Goal: Task Accomplishment & Management: Complete application form

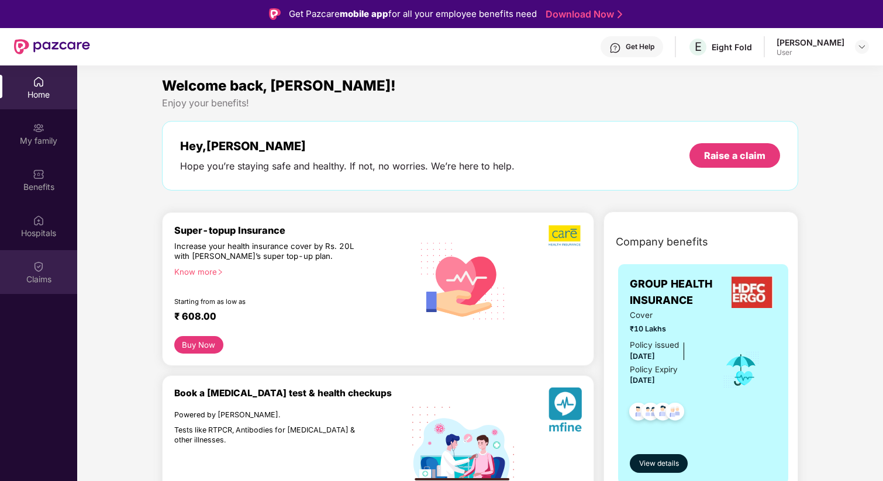
click at [47, 269] on div "Claims" at bounding box center [38, 272] width 77 height 44
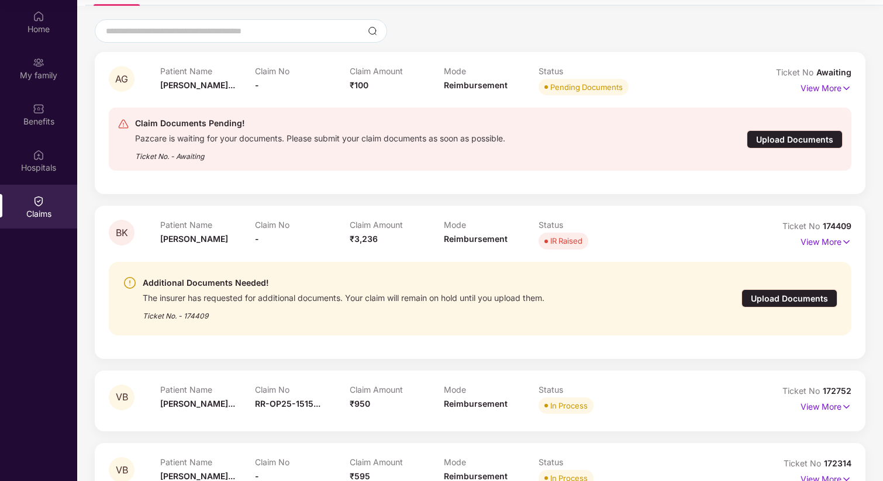
scroll to position [69, 0]
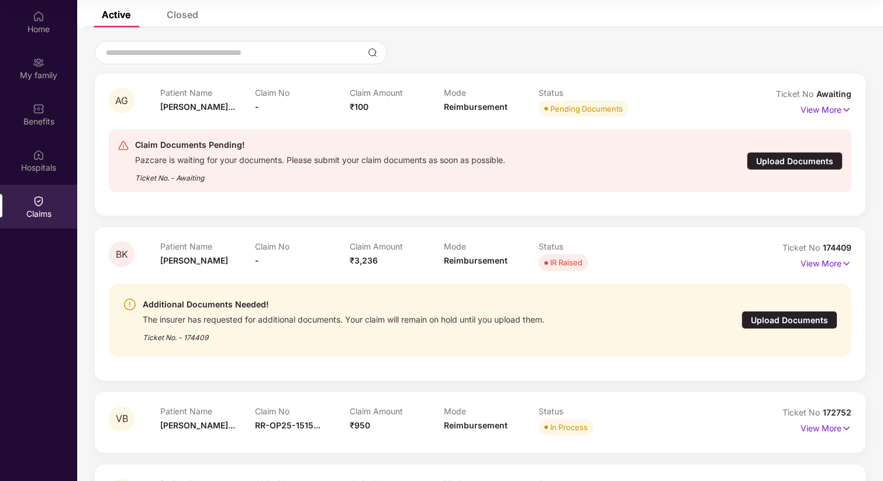
click at [791, 166] on div "Upload Documents" at bounding box center [795, 161] width 96 height 18
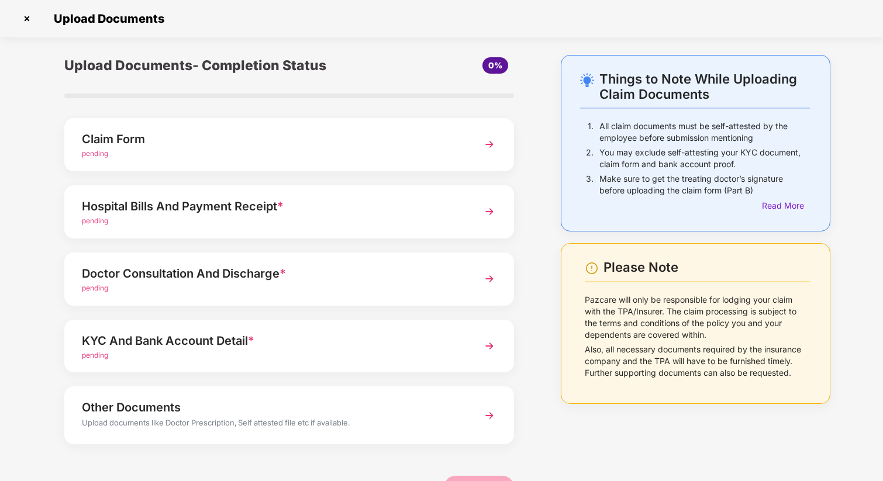
click at [479, 147] on img at bounding box center [489, 144] width 21 height 21
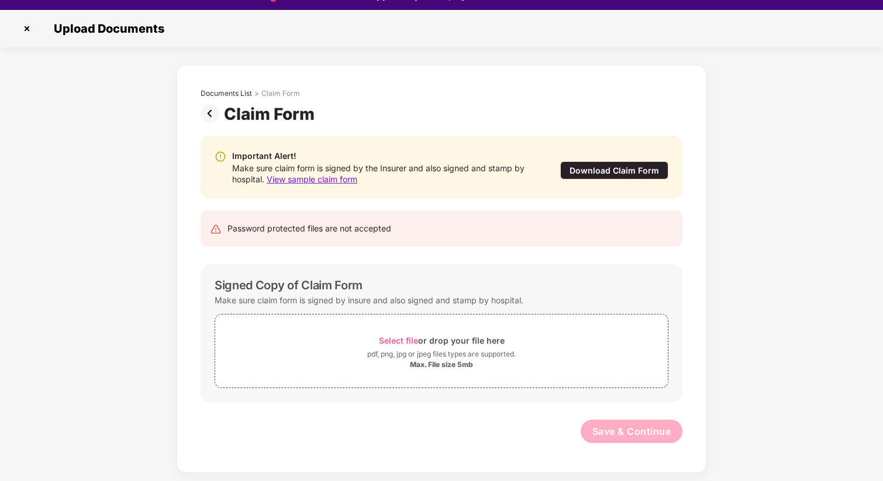
scroll to position [25, 0]
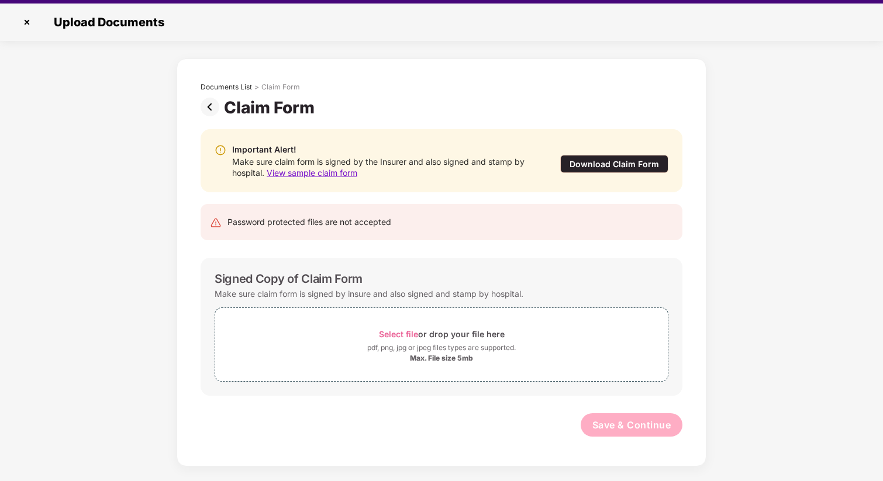
click at [341, 173] on span "View sample claim form" at bounding box center [312, 173] width 91 height 10
click at [599, 166] on div "Download Claim Form" at bounding box center [614, 164] width 108 height 18
click at [213, 106] on img at bounding box center [212, 107] width 23 height 19
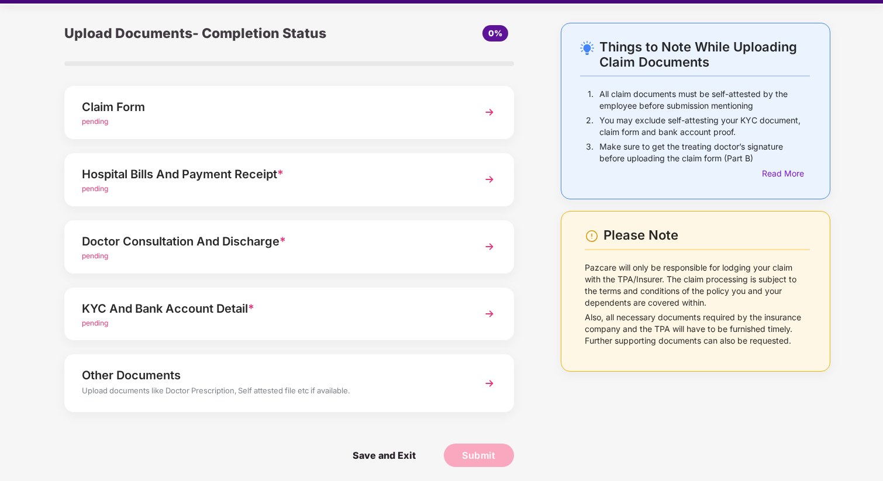
scroll to position [0, 0]
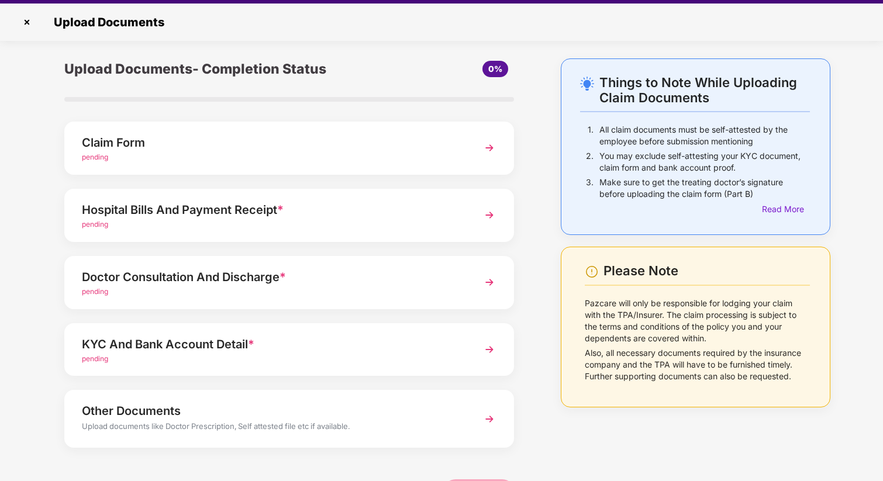
click at [30, 26] on img at bounding box center [27, 22] width 19 height 19
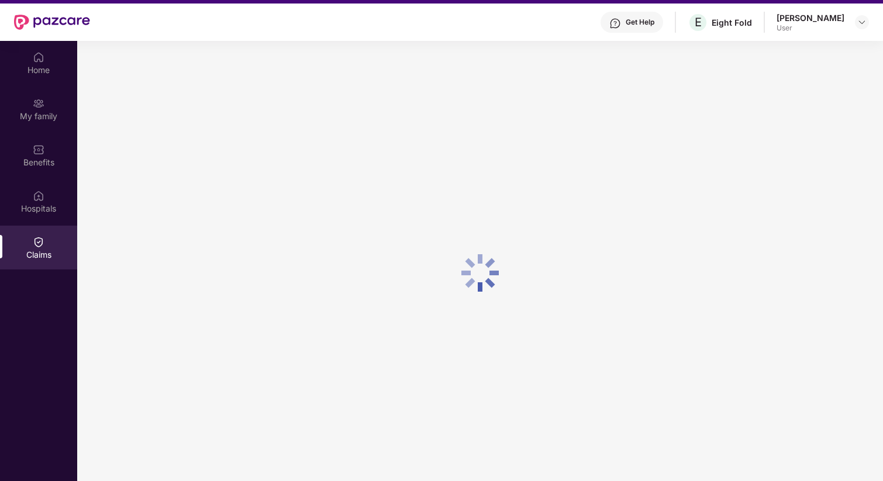
scroll to position [65, 0]
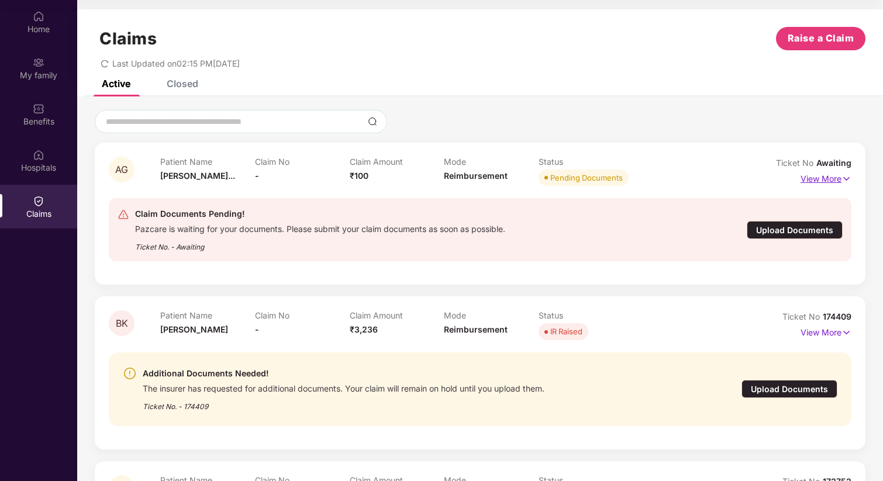
click at [847, 180] on img at bounding box center [846, 179] width 10 height 13
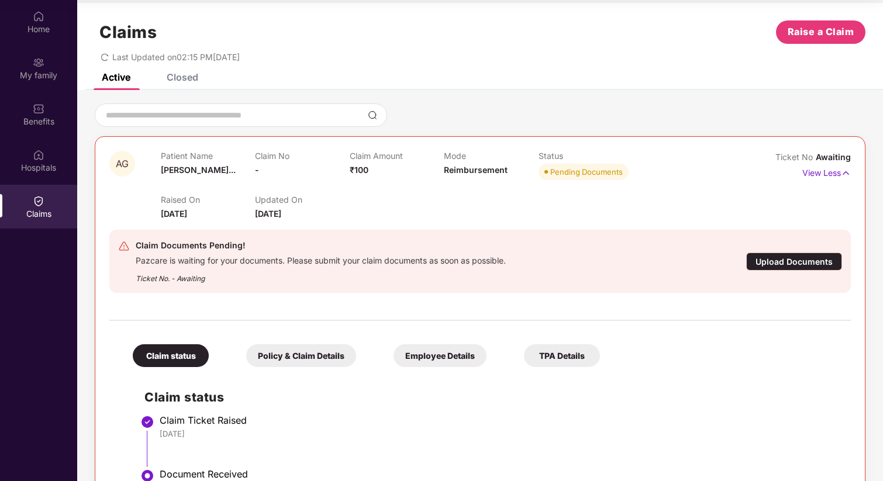
scroll to position [0, 0]
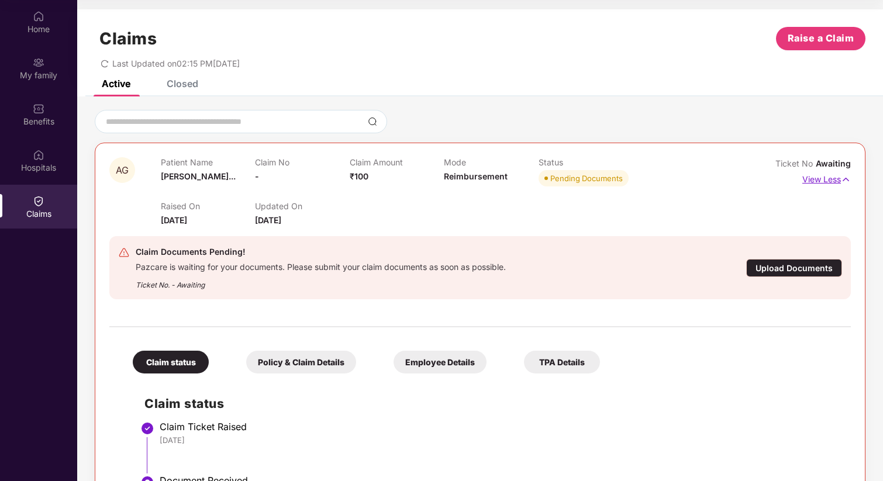
click at [843, 178] on img at bounding box center [846, 179] width 10 height 13
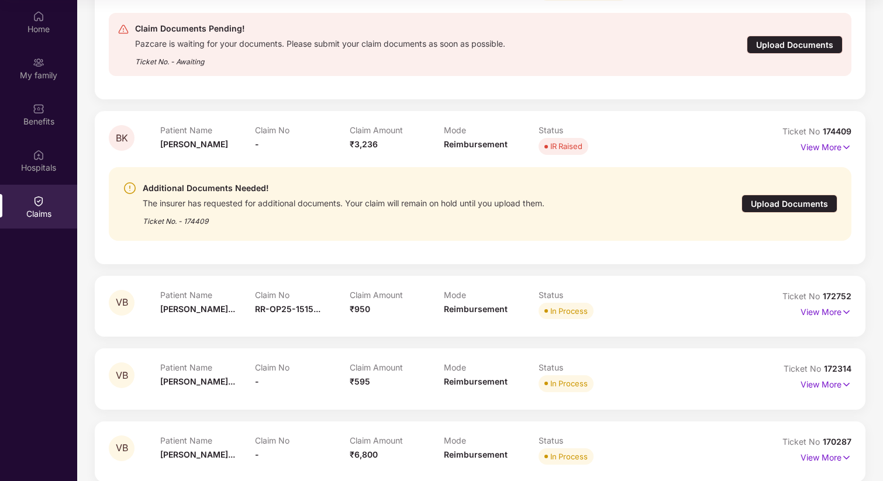
scroll to position [187, 0]
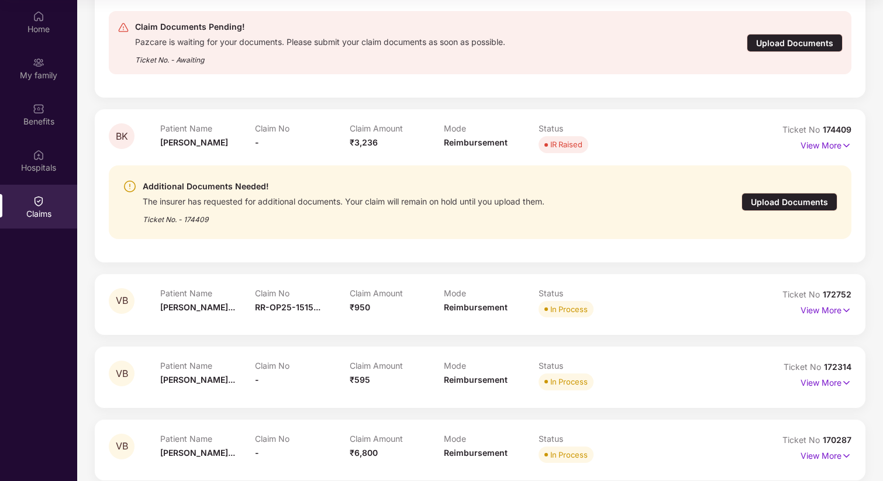
click at [804, 201] on div "Upload Documents" at bounding box center [789, 202] width 96 height 18
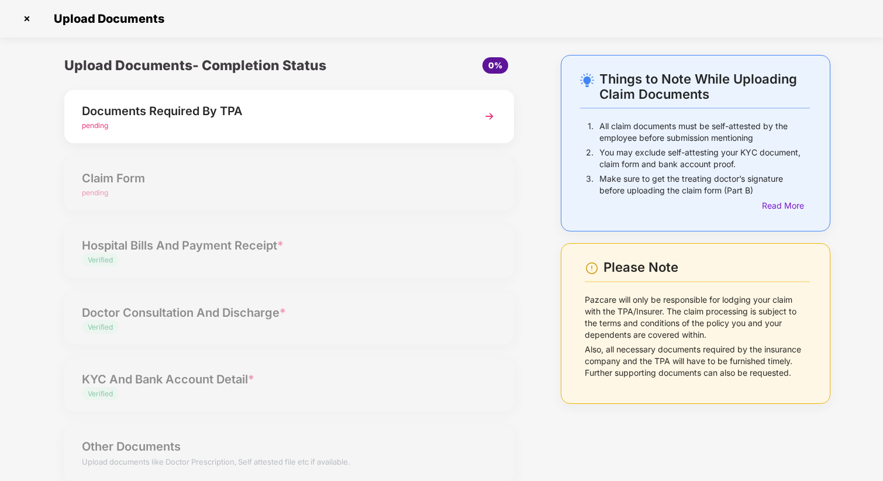
scroll to position [16, 0]
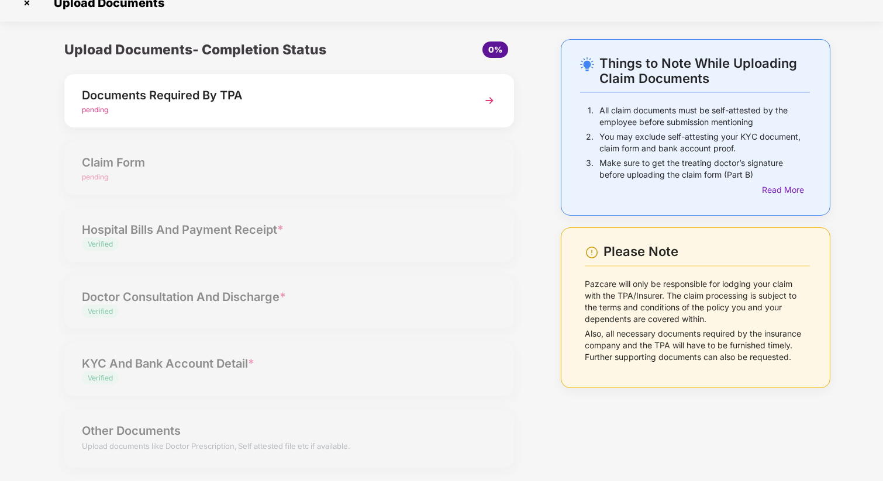
click at [470, 106] on div "Documents Required By TPA pending" at bounding box center [289, 100] width 450 height 53
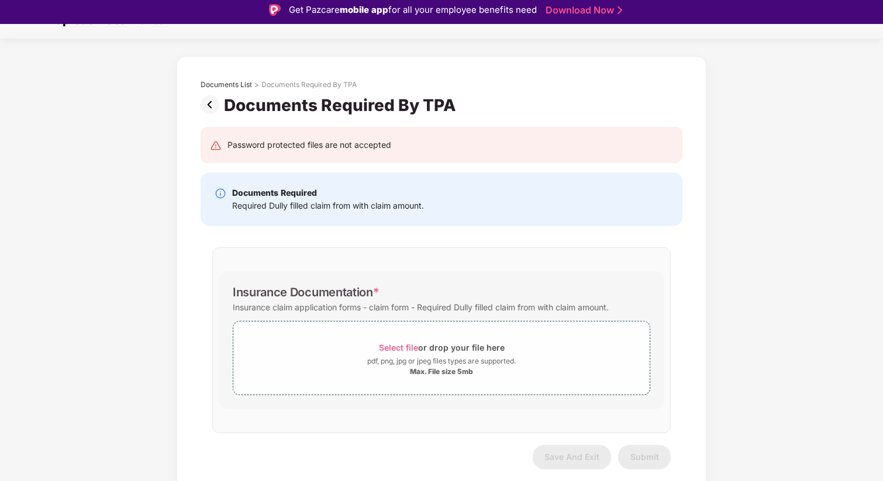
scroll to position [28, 0]
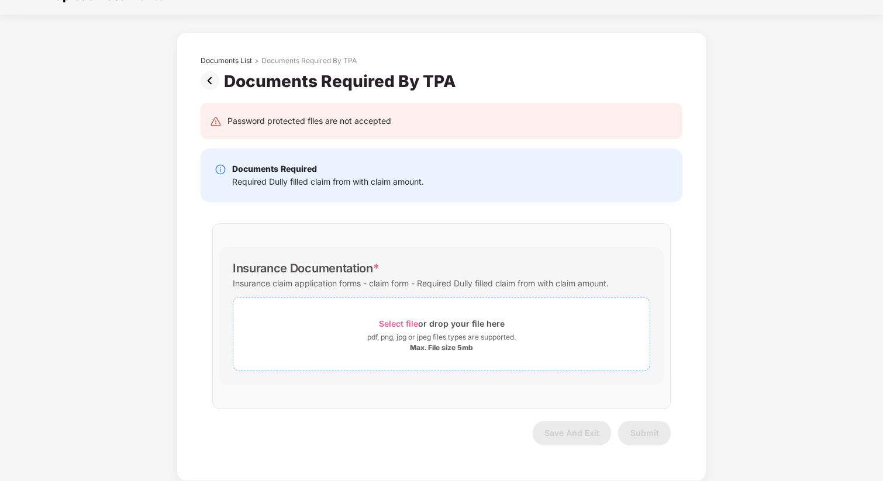
click at [405, 322] on span "Select file" at bounding box center [398, 324] width 39 height 10
click at [205, 82] on img at bounding box center [212, 80] width 23 height 19
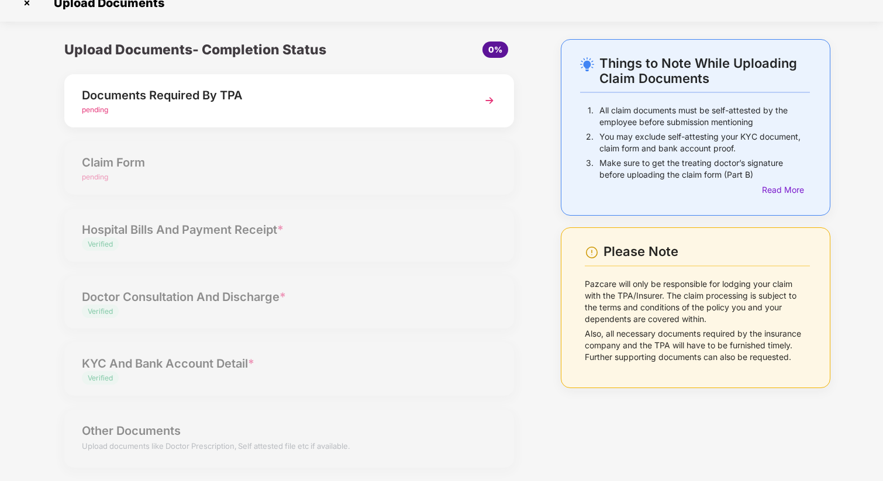
scroll to position [0, 0]
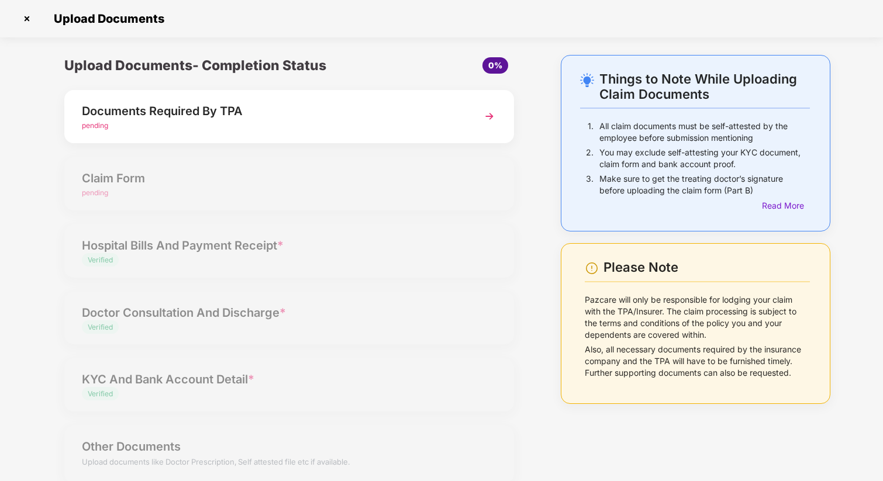
click at [26, 19] on img at bounding box center [27, 18] width 19 height 19
click at [29, 22] on img at bounding box center [27, 18] width 19 height 19
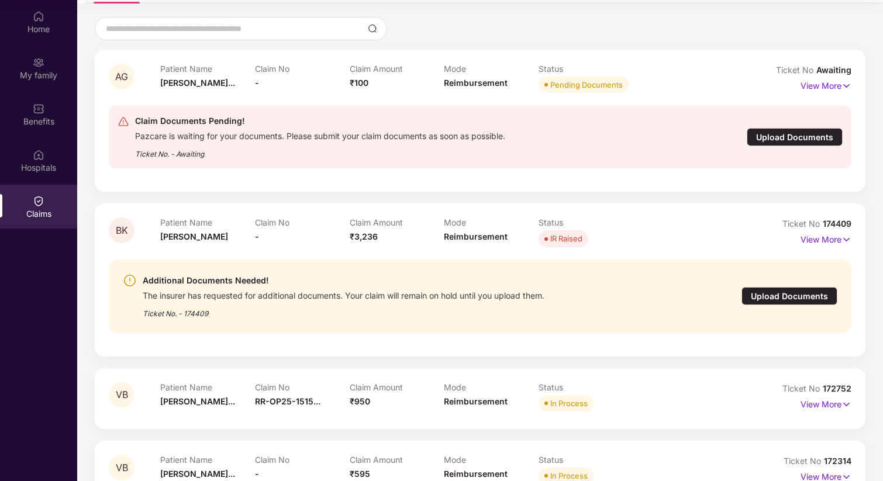
scroll to position [87, 0]
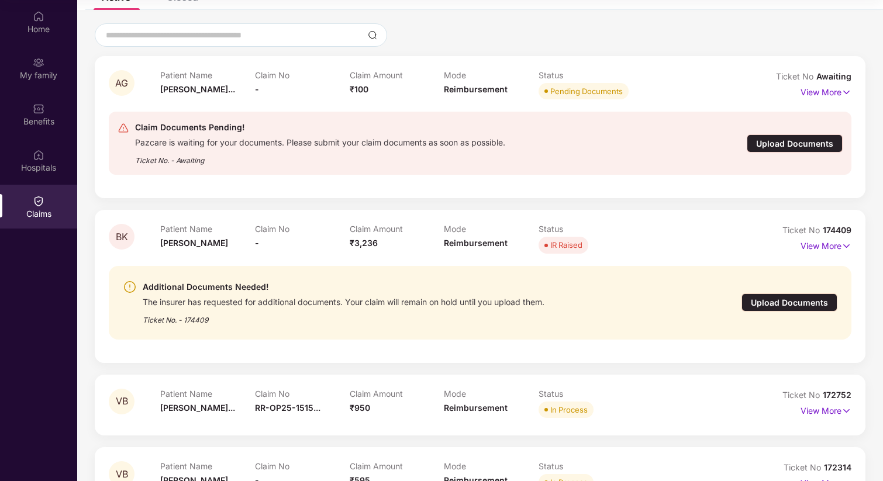
click at [167, 126] on div "Claim Documents Pending!" at bounding box center [320, 127] width 370 height 14
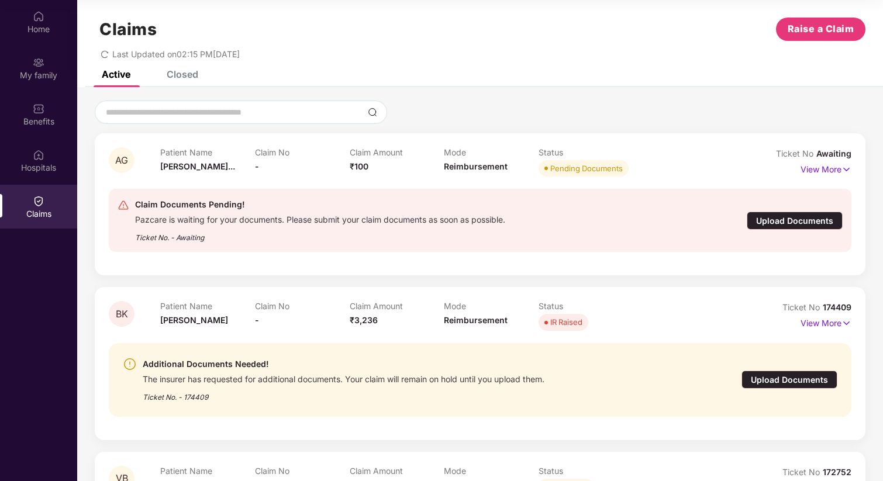
scroll to position [0, 0]
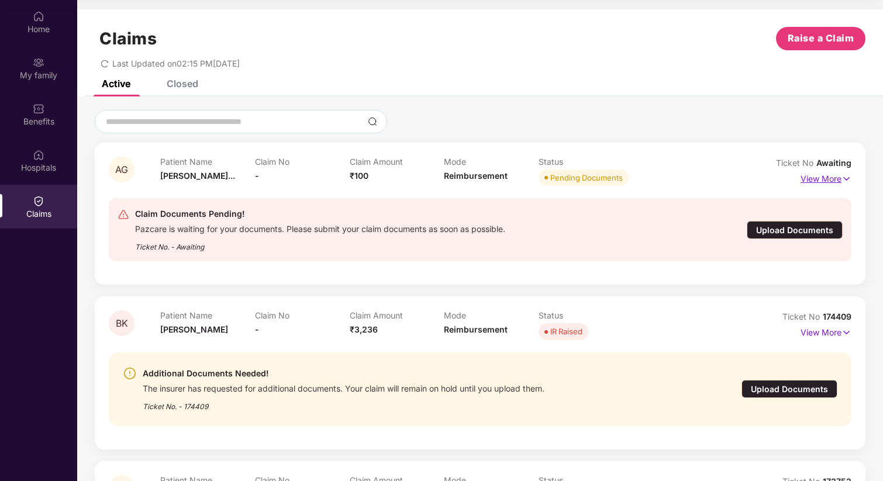
click at [822, 182] on p "View More" at bounding box center [826, 178] width 51 height 16
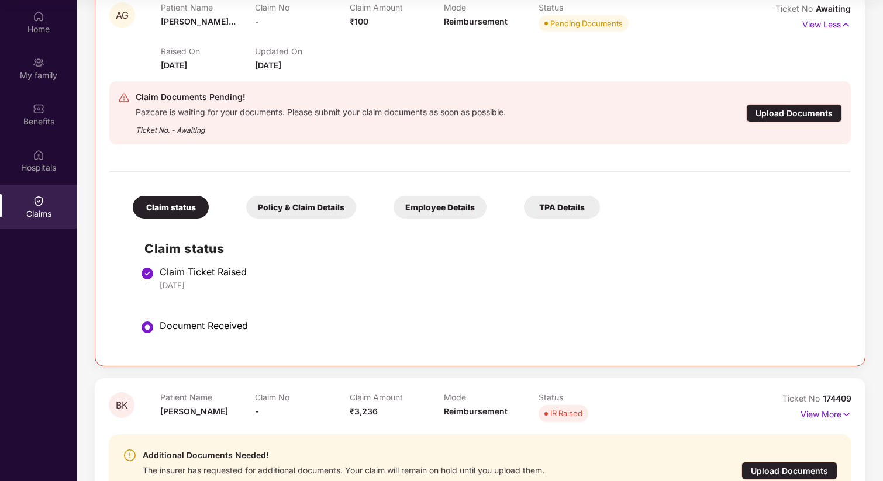
scroll to position [160, 0]
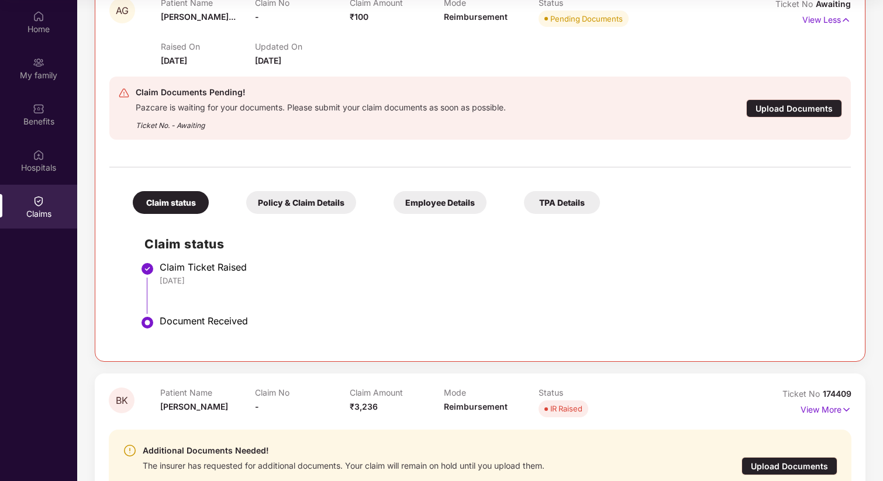
click at [314, 206] on div "Policy & Claim Details" at bounding box center [301, 202] width 110 height 23
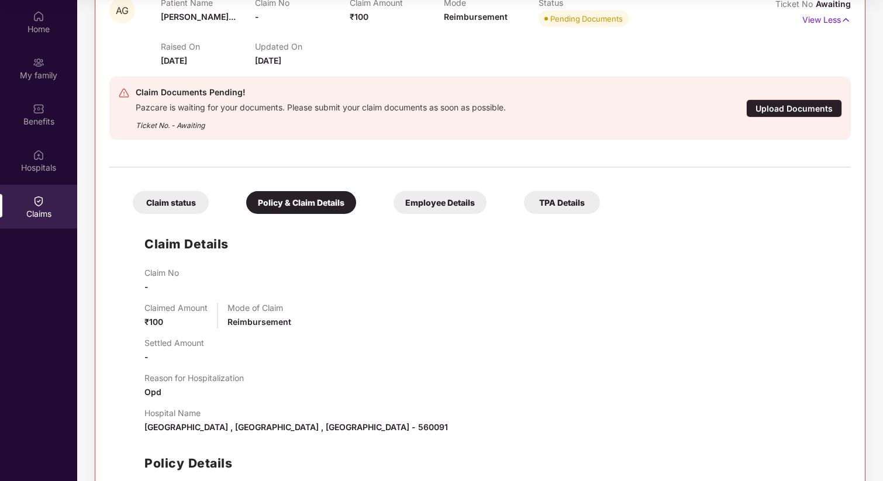
click at [450, 200] on div "Employee Details" at bounding box center [440, 202] width 93 height 23
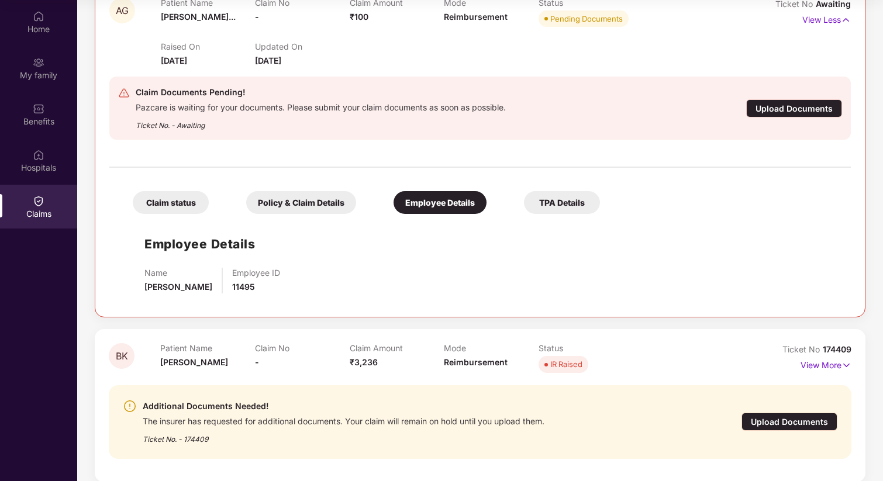
click at [556, 201] on div "TPA Details" at bounding box center [562, 202] width 76 height 23
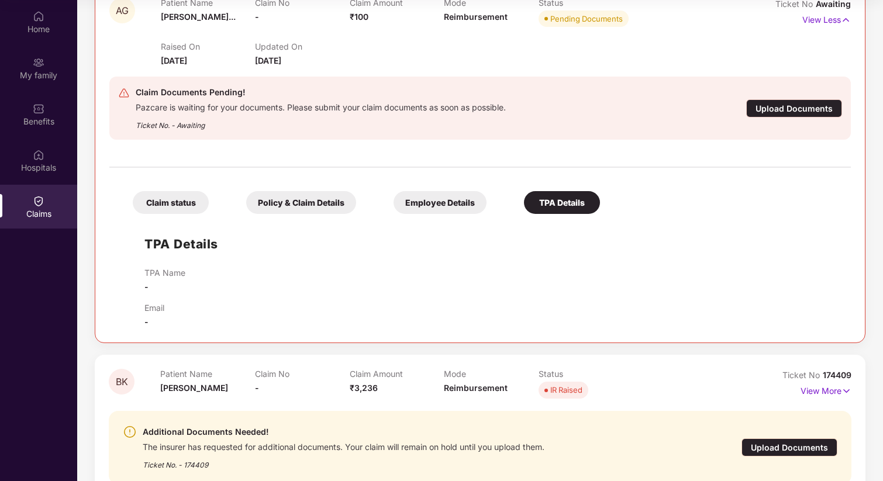
click at [164, 203] on div "Claim status" at bounding box center [171, 202] width 76 height 23
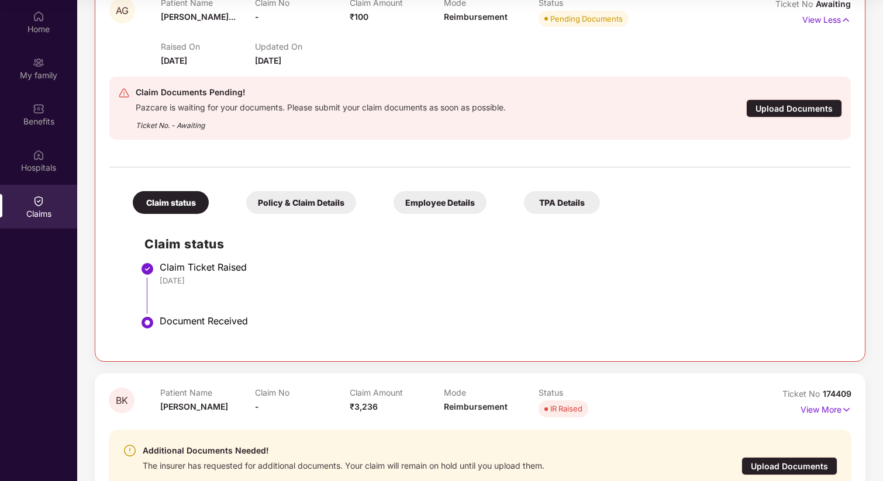
click at [184, 268] on div "Claim Ticket Raised" at bounding box center [499, 267] width 679 height 12
click at [243, 265] on div "Claim Ticket Raised" at bounding box center [499, 267] width 679 height 12
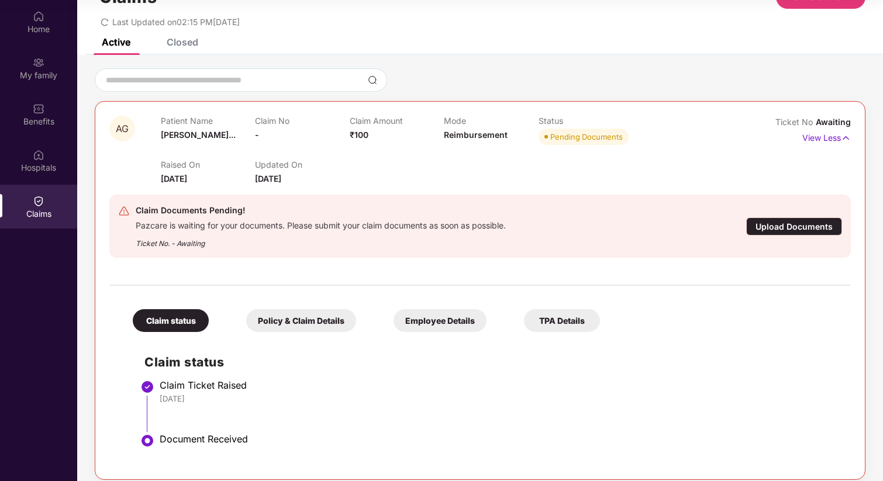
scroll to position [41, 0]
click at [798, 222] on div "Upload Documents" at bounding box center [794, 227] width 96 height 18
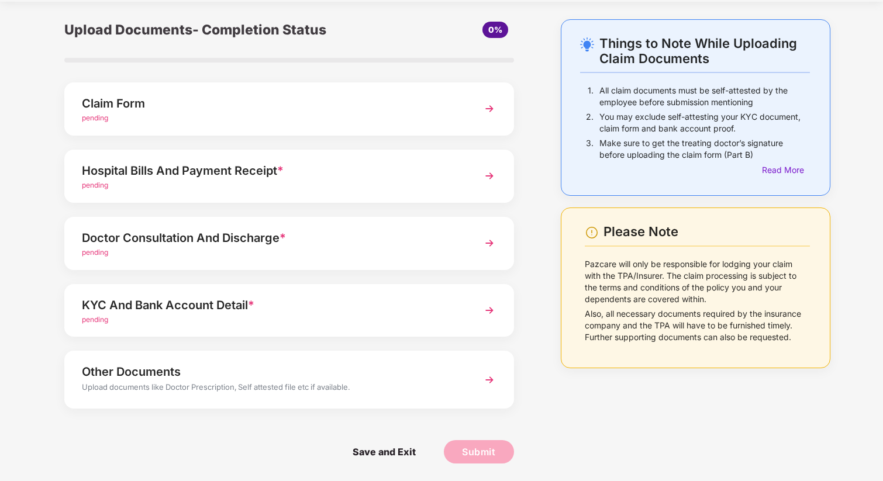
scroll to position [0, 0]
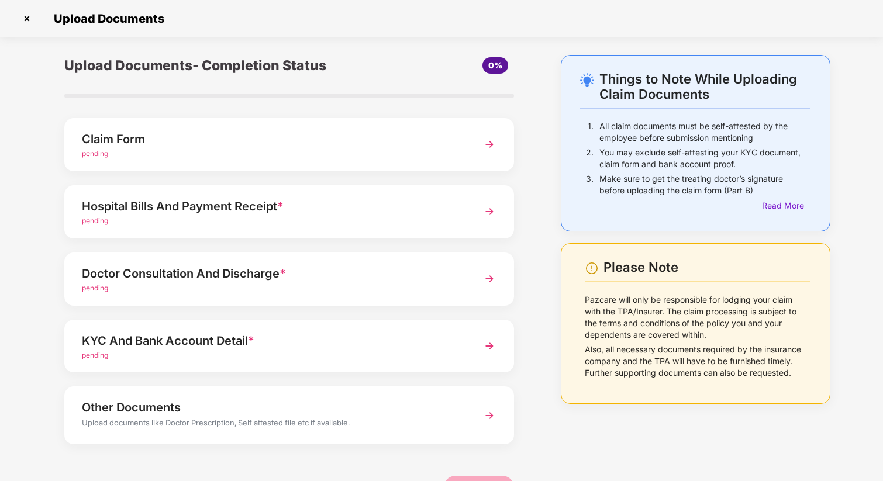
click at [31, 23] on img at bounding box center [27, 18] width 19 height 19
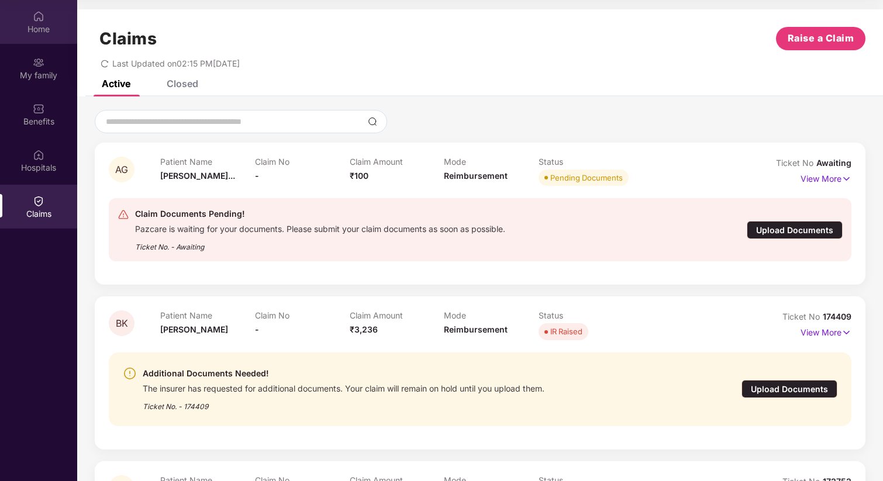
click at [43, 22] on img at bounding box center [39, 17] width 12 height 12
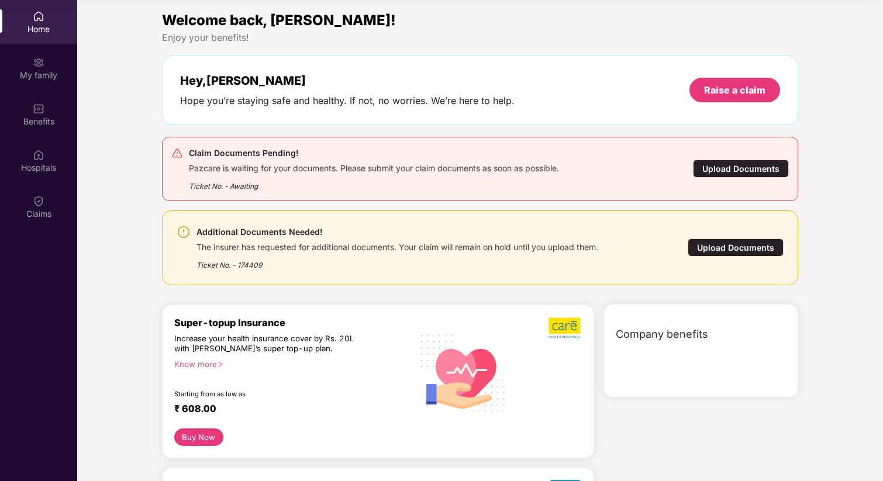
click at [43, 22] on img at bounding box center [39, 17] width 12 height 12
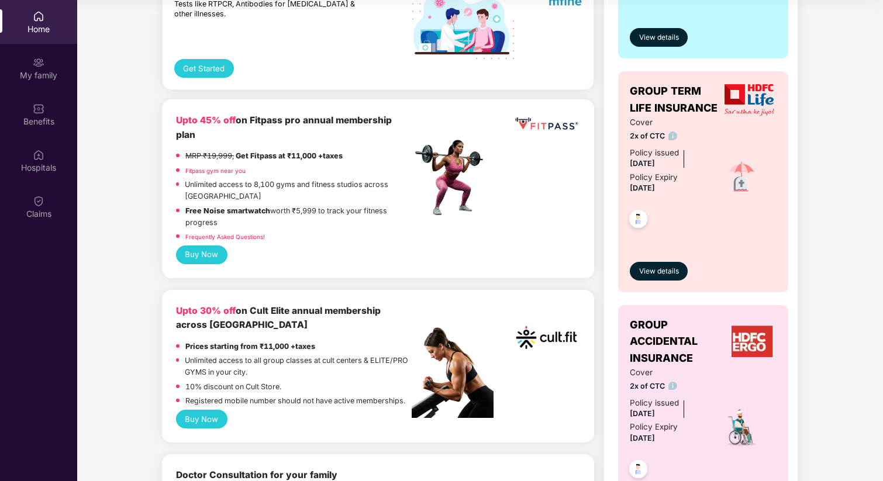
scroll to position [0, 0]
